Goal: Task Accomplishment & Management: Use online tool/utility

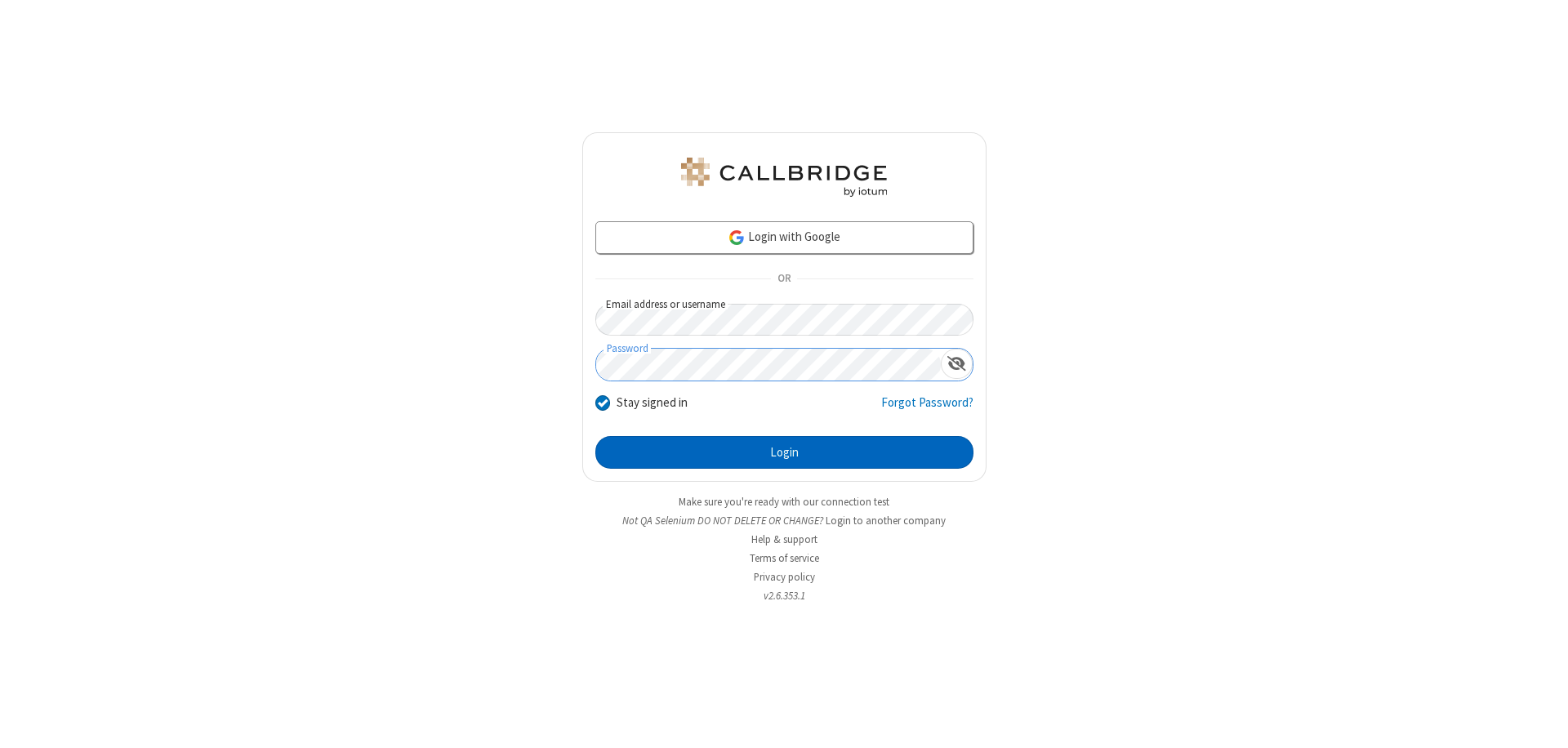
click at [784, 452] on button "Login" at bounding box center [784, 452] width 378 height 33
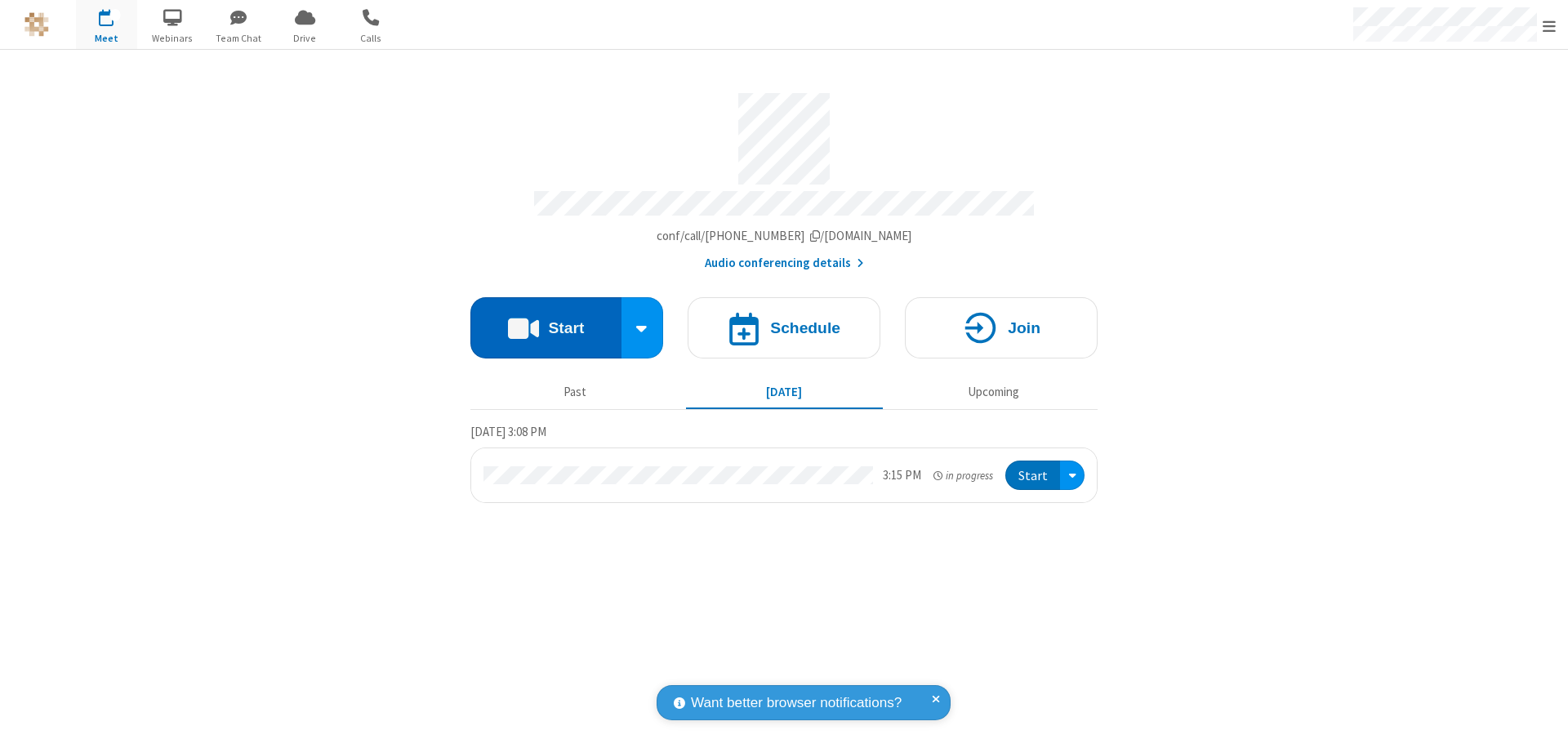
click at [546, 320] on button "Start" at bounding box center [546, 327] width 151 height 61
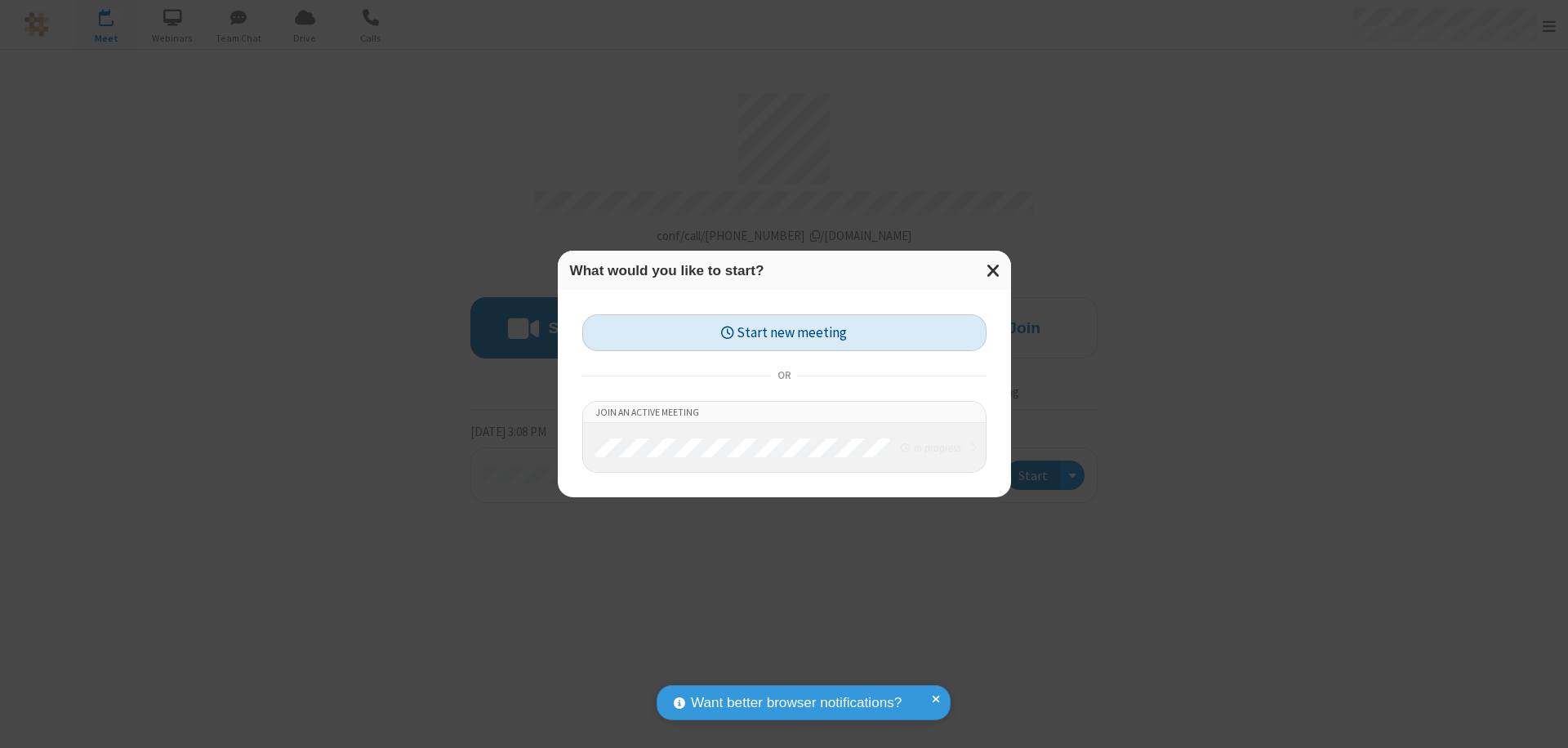
click at [784, 333] on button "Start new meeting" at bounding box center [784, 333] width 404 height 37
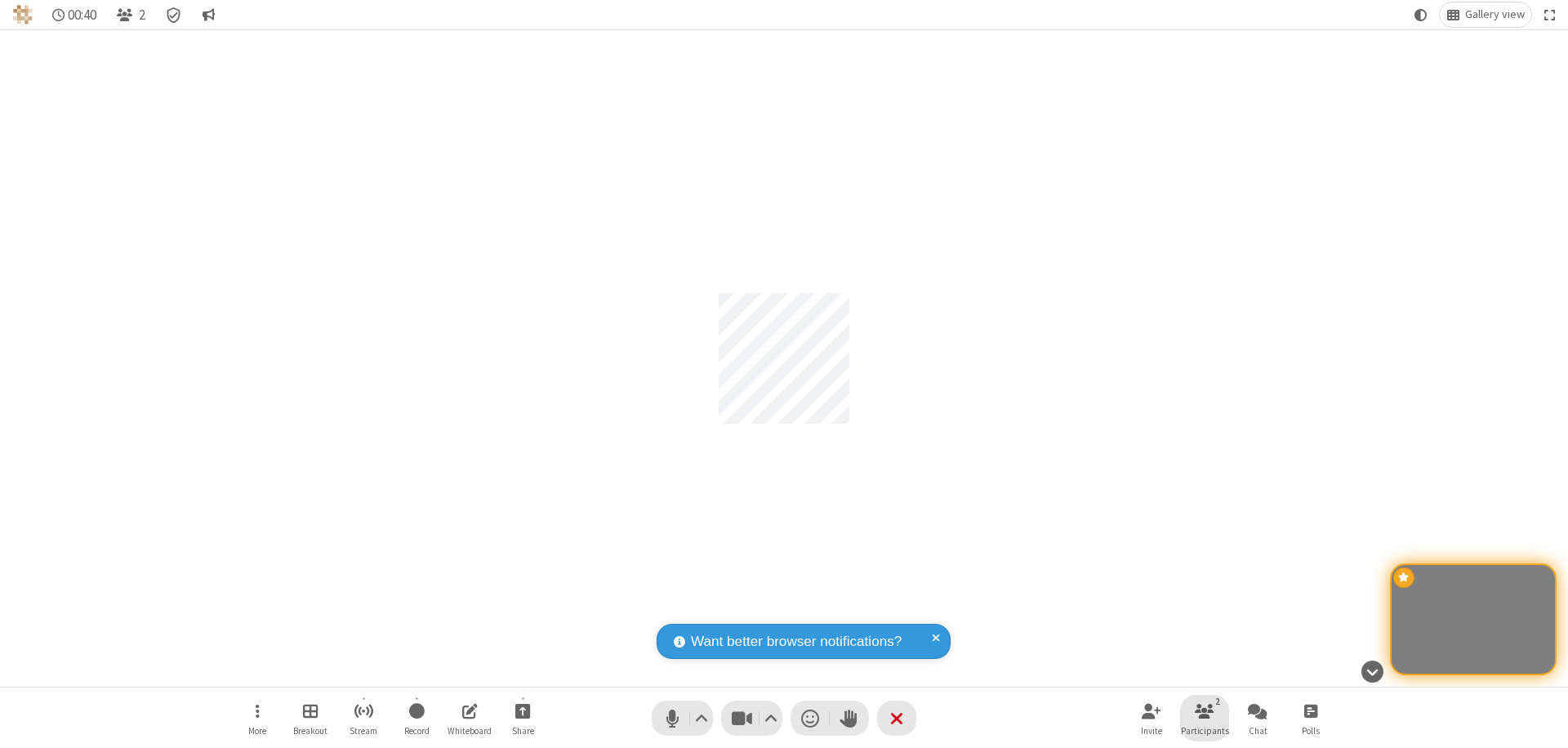
click at [1205, 730] on span "Participants" at bounding box center [1205, 730] width 48 height 9
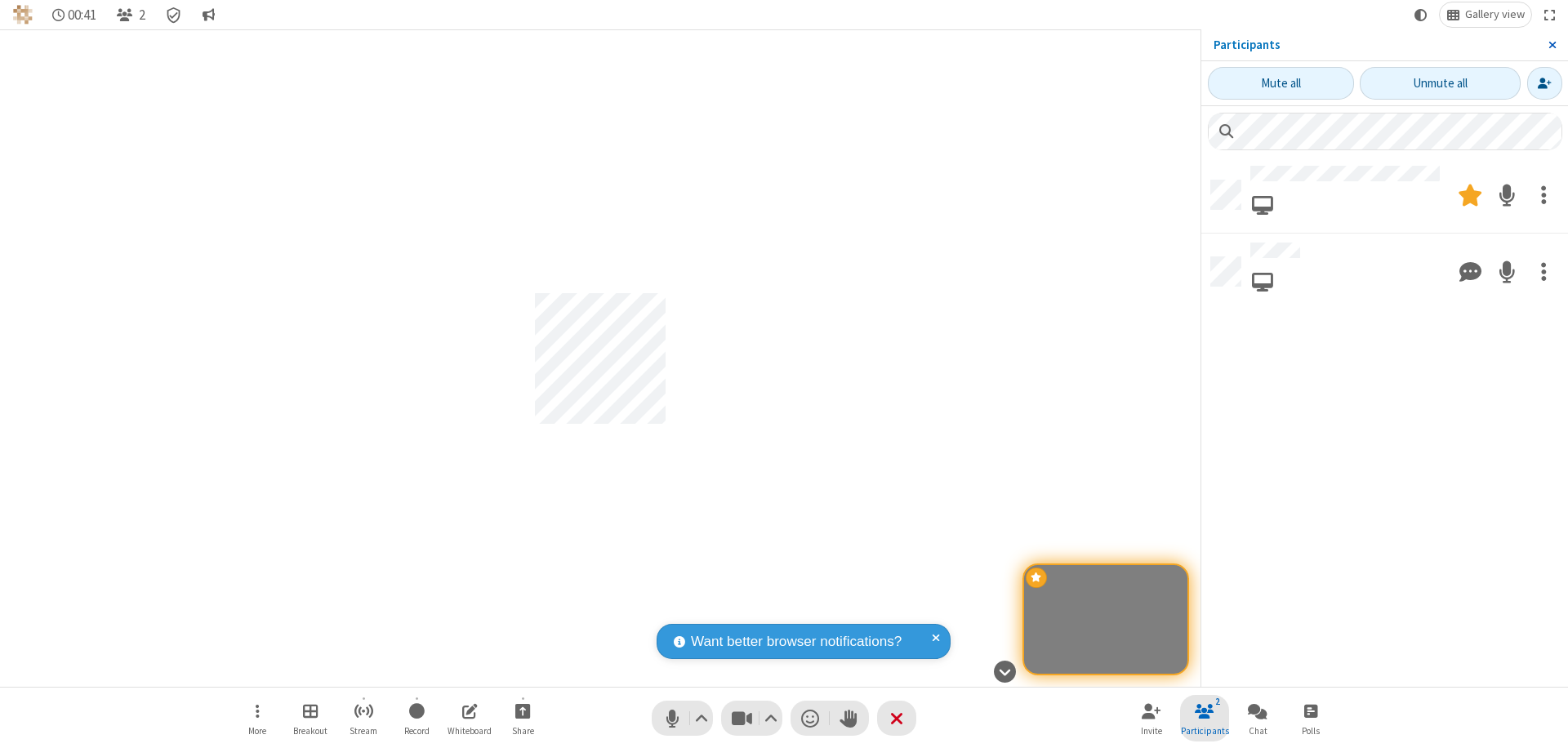
click at [1552, 45] on span "Close sidebar" at bounding box center [1552, 45] width 8 height 13
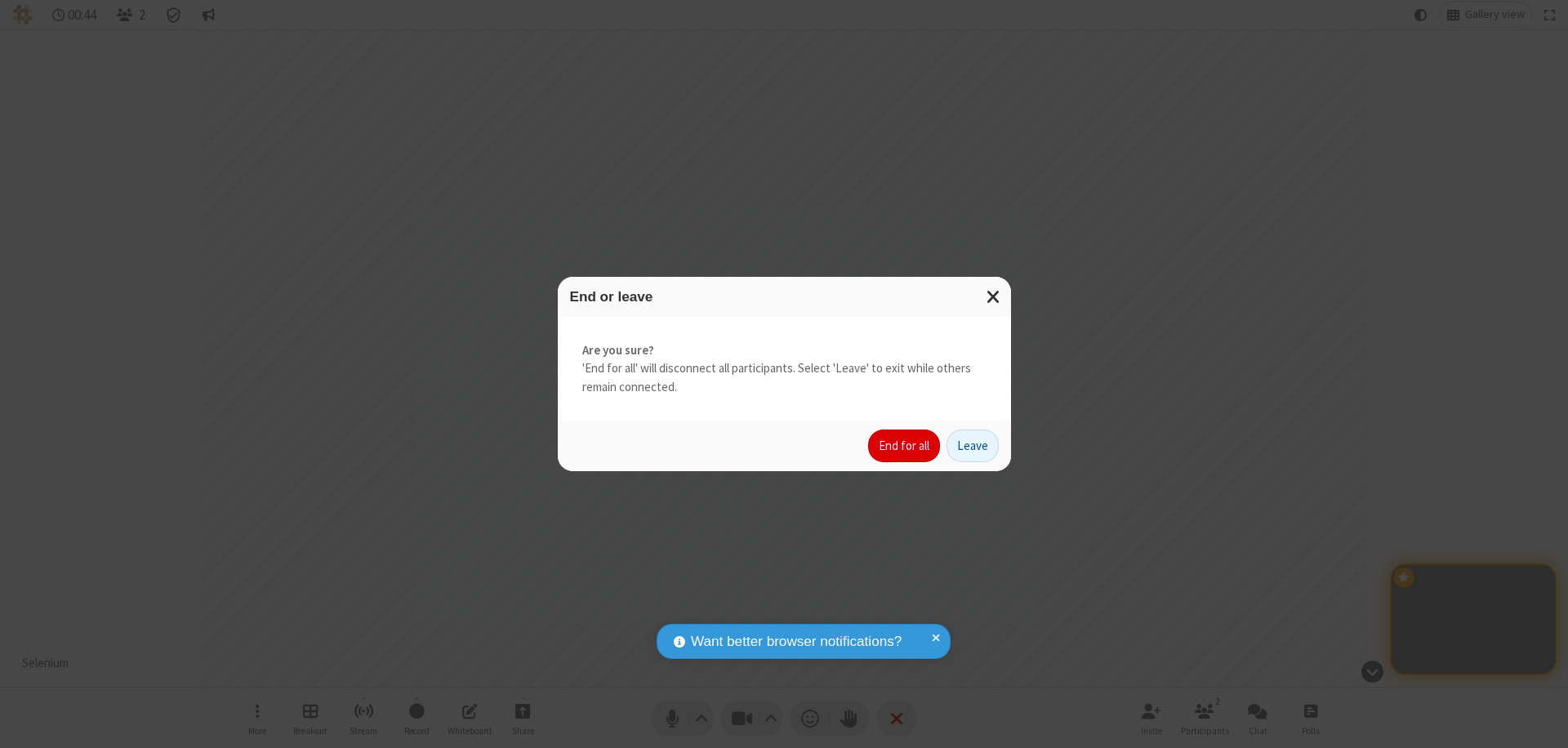
click at [905, 446] on button "End for all" at bounding box center [903, 446] width 72 height 33
